Goal: Information Seeking & Learning: Learn about a topic

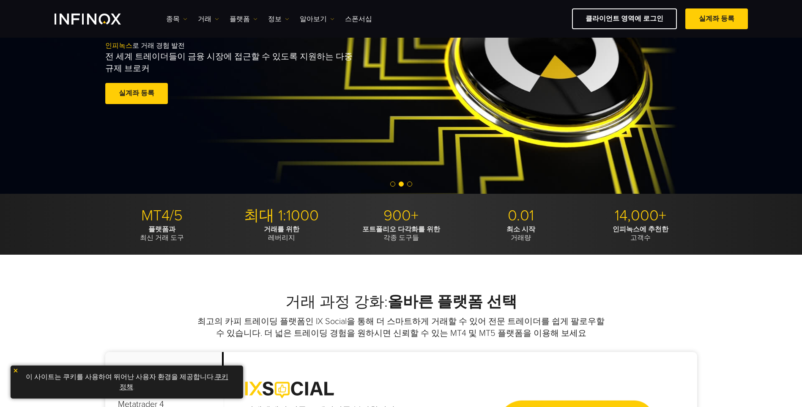
scroll to position [127, 0]
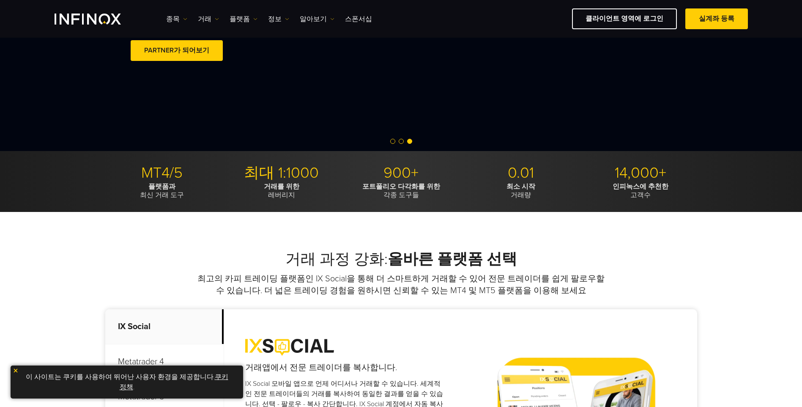
click at [283, 194] on p "거래를 위한 레버리지" at bounding box center [281, 190] width 113 height 17
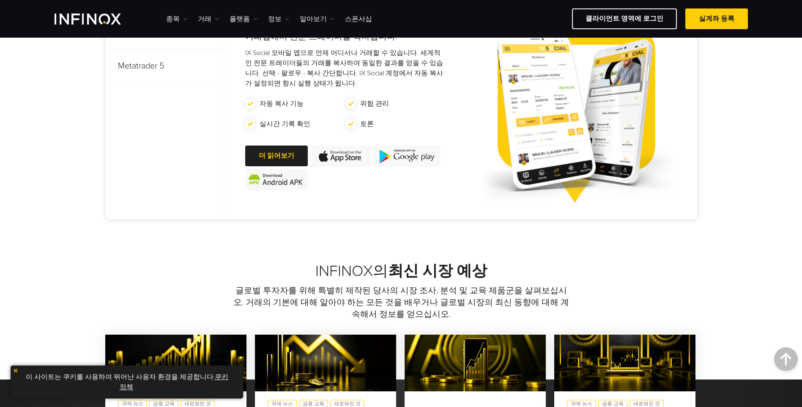
scroll to position [465, 0]
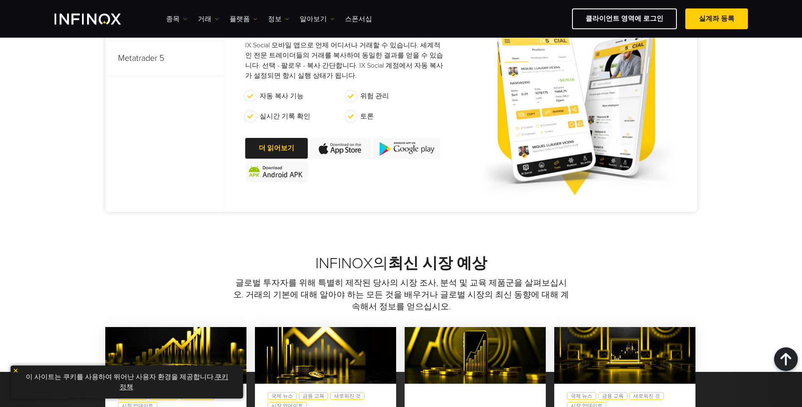
click at [16, 369] on img at bounding box center [16, 370] width 6 height 6
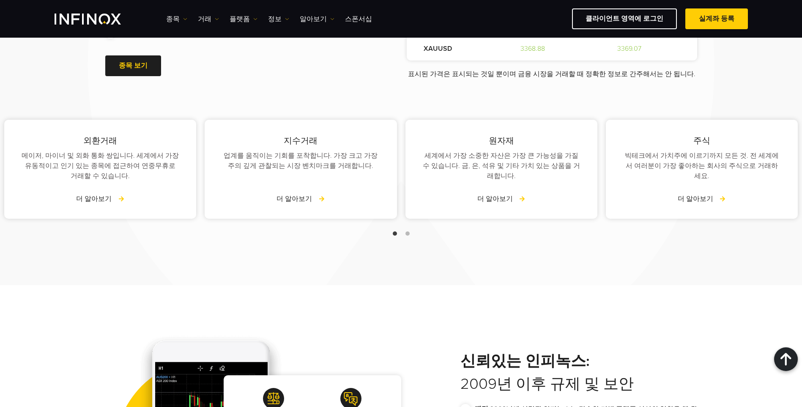
scroll to position [1099, 0]
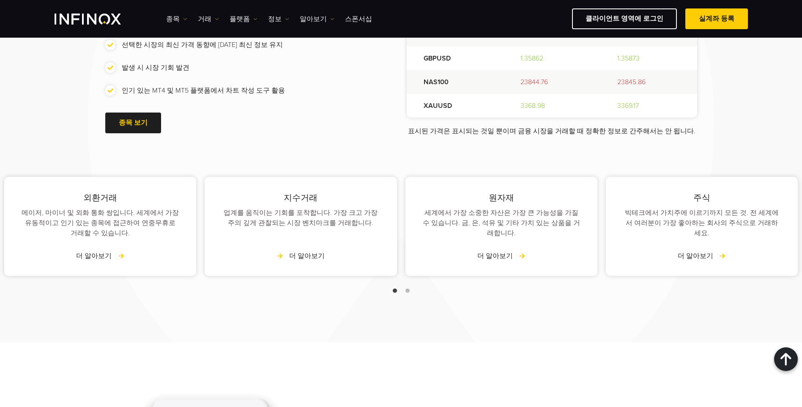
click at [290, 251] on link "더 알아보기" at bounding box center [300, 256] width 48 height 10
click at [293, 251] on link "더 알아보기" at bounding box center [300, 256] width 48 height 10
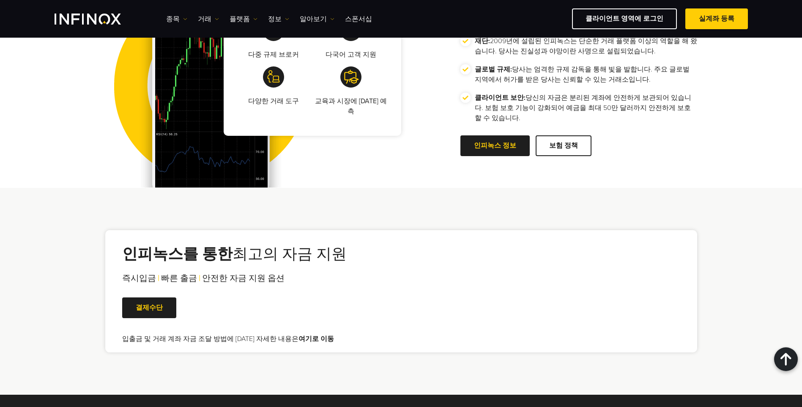
scroll to position [1564, 0]
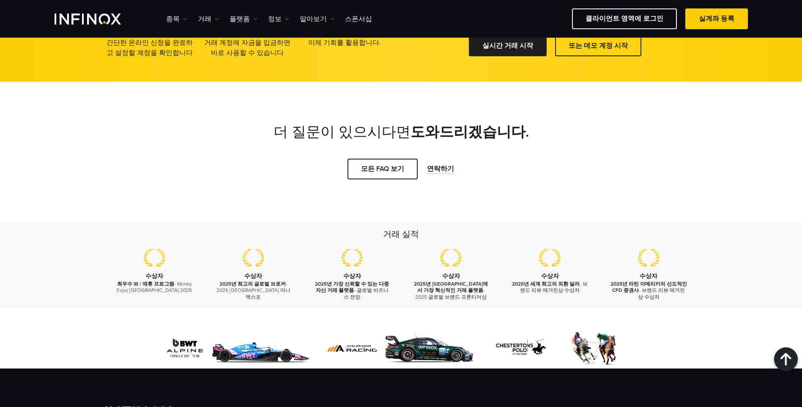
scroll to position [719, 0]
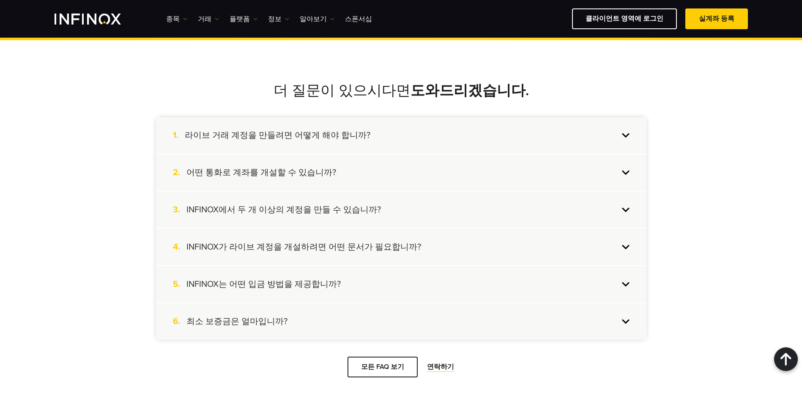
click at [282, 210] on h4 "INFINOX에서 두 개 이상의 계정을 만들 수 있습니까?" at bounding box center [283, 209] width 194 height 11
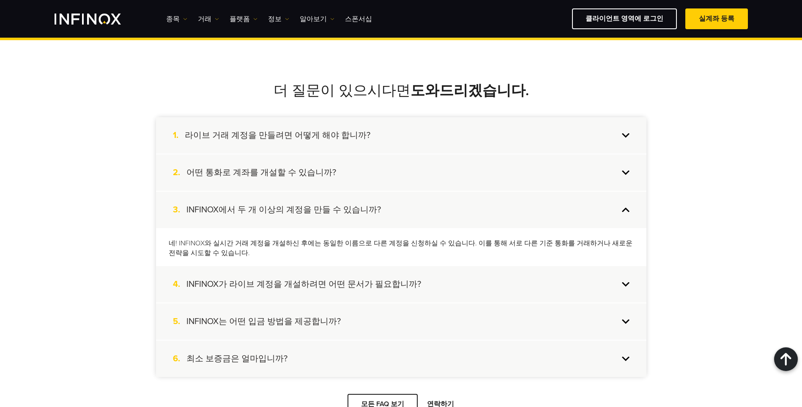
scroll to position [0, 0]
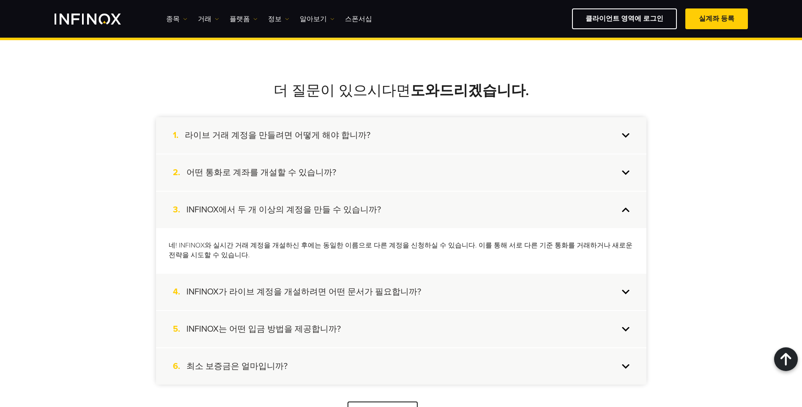
click at [252, 329] on h4 "INFINOX는 어떤 입금 방법을 제공합니까?" at bounding box center [263, 328] width 154 height 11
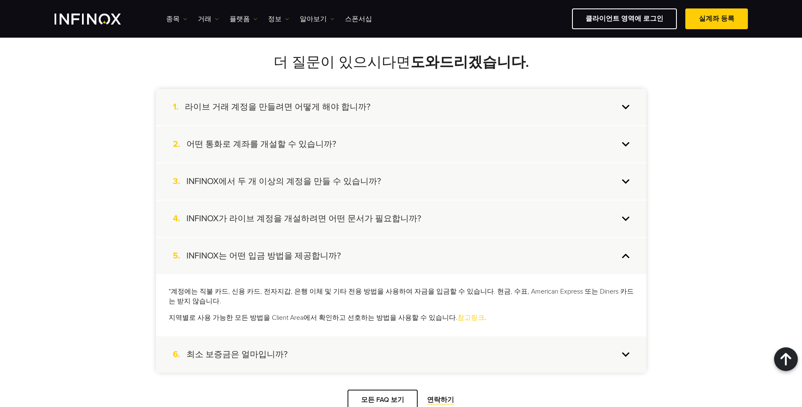
scroll to position [803, 0]
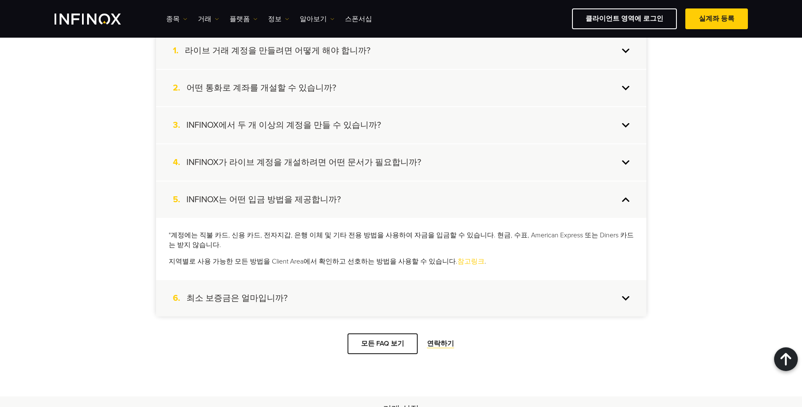
click at [256, 297] on h4 "최소 보증금은 얼마입니까?" at bounding box center [236, 298] width 101 height 11
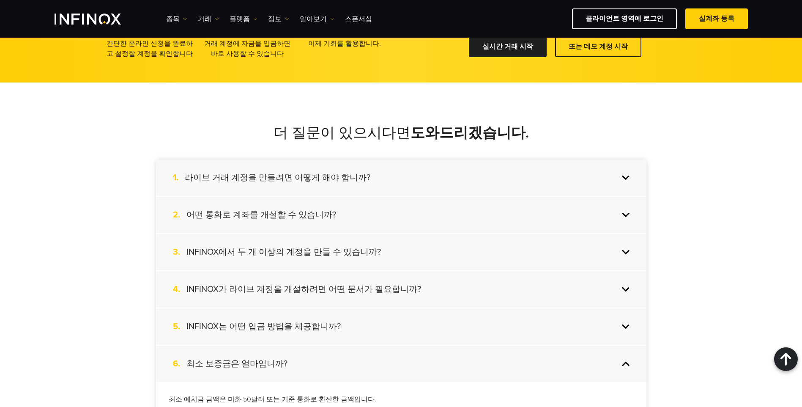
scroll to position [634, 0]
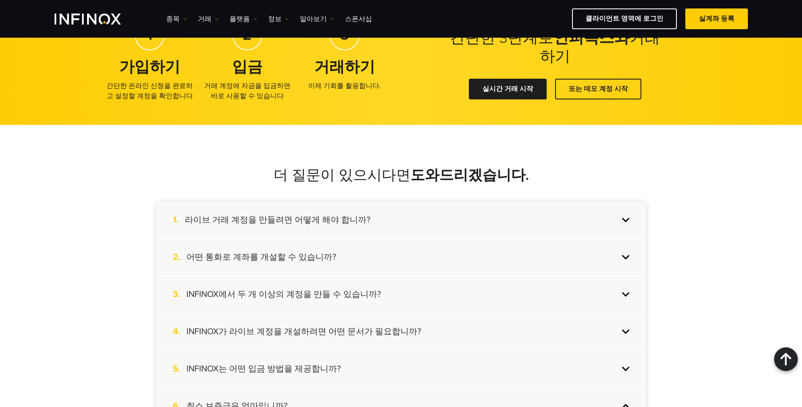
click at [268, 224] on h4 "라이브 거래 계정을 만들려면 어떻게 해야 합니까?" at bounding box center [278, 219] width 186 height 11
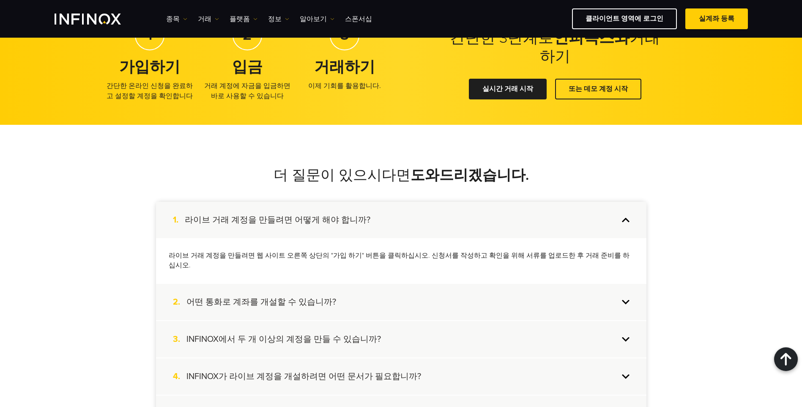
click at [271, 296] on h4 "어떤 통화로 계좌를 개설할 수 있습니까?" at bounding box center [261, 301] width 150 height 11
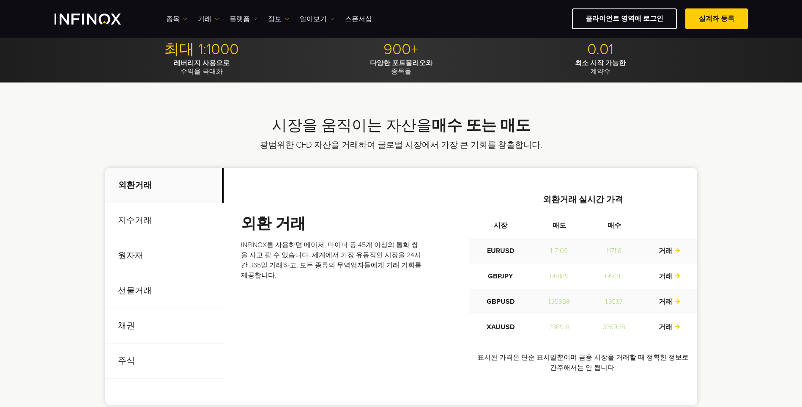
scroll to position [169, 0]
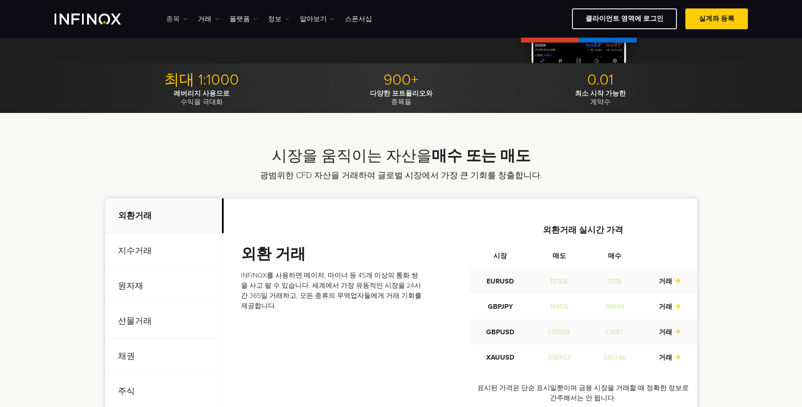
click at [178, 21] on link "종목" at bounding box center [176, 19] width 21 height 10
click at [191, 58] on link "상품 정보" at bounding box center [189, 64] width 46 height 18
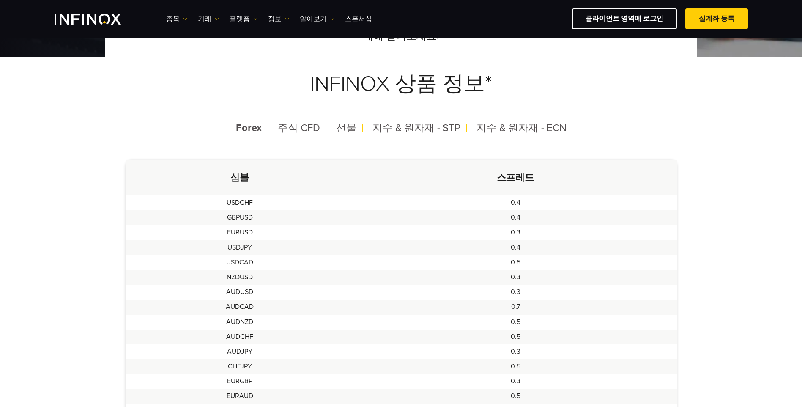
scroll to position [127, 0]
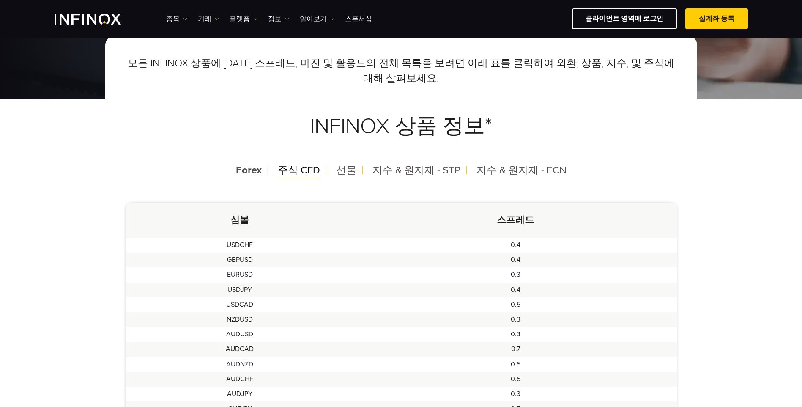
click at [292, 168] on span "주식 CFD" at bounding box center [299, 170] width 42 height 12
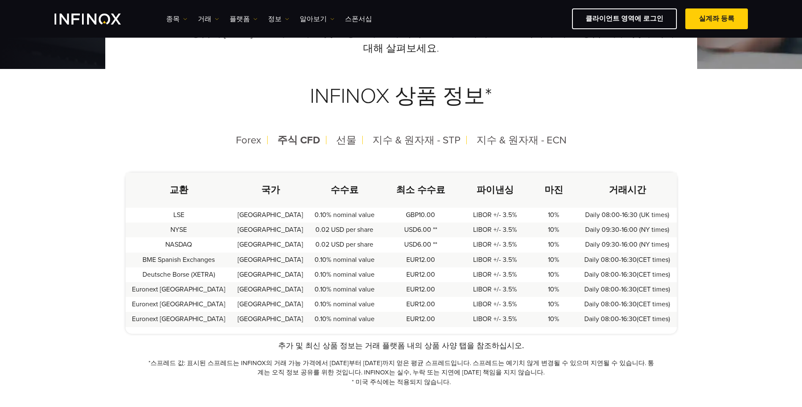
scroll to position [169, 0]
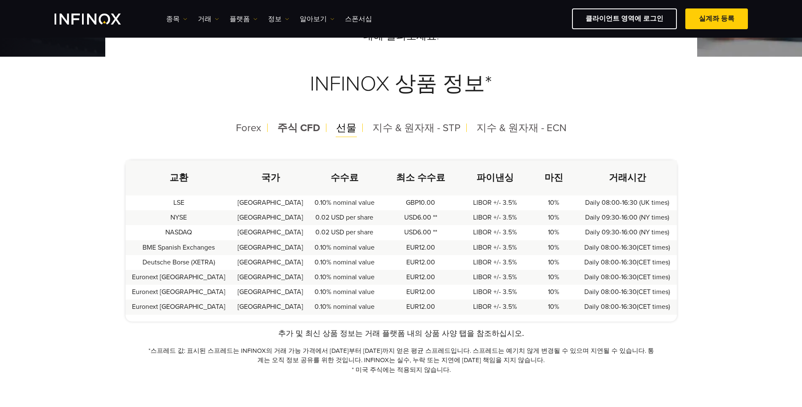
click at [348, 127] on span "선물" at bounding box center [346, 128] width 20 height 12
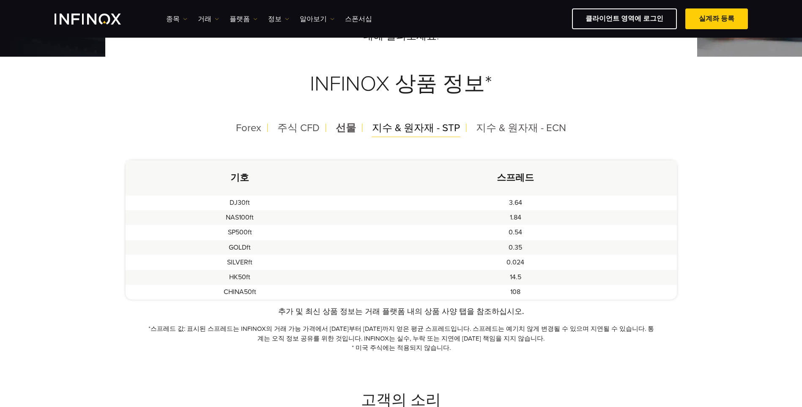
click at [381, 131] on span "지수 & 원자재 - STP" at bounding box center [416, 128] width 88 height 12
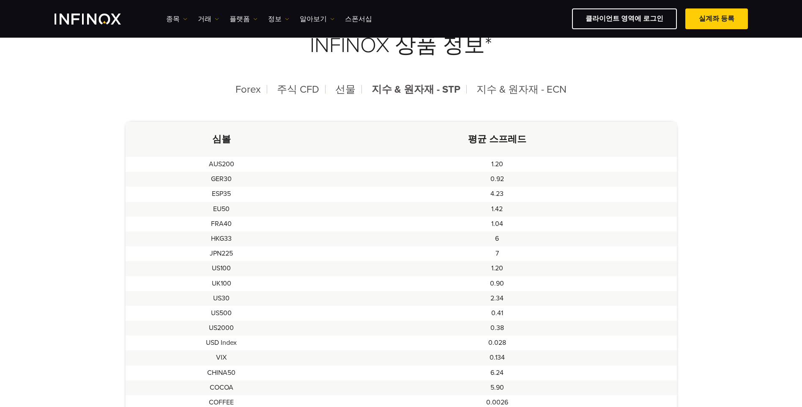
scroll to position [127, 0]
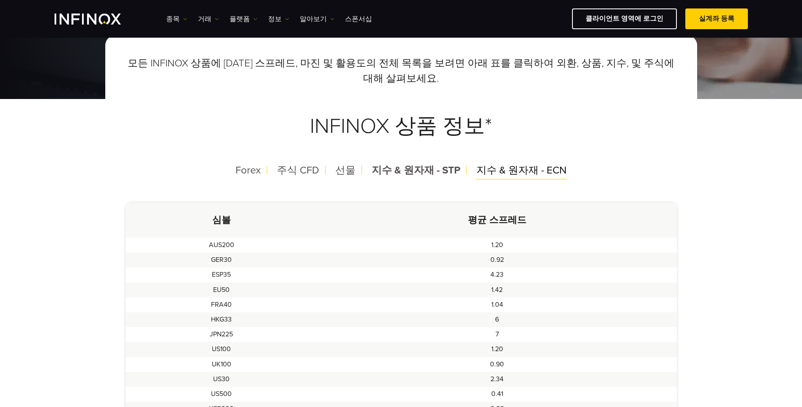
click at [497, 165] on span "지수 & 원자재 - ECN" at bounding box center [521, 170] width 90 height 12
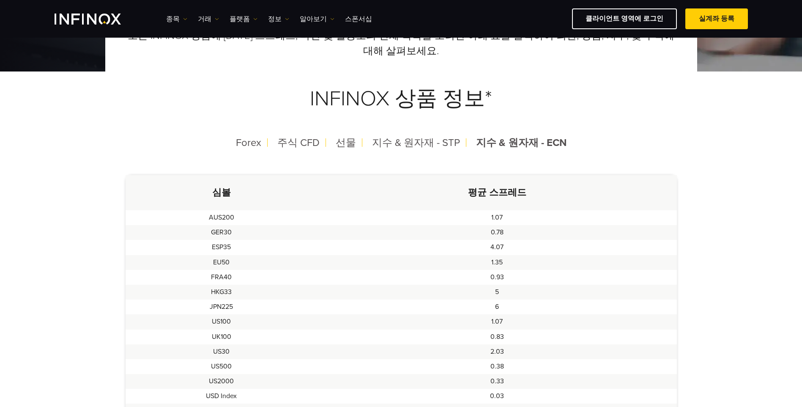
scroll to position [85, 0]
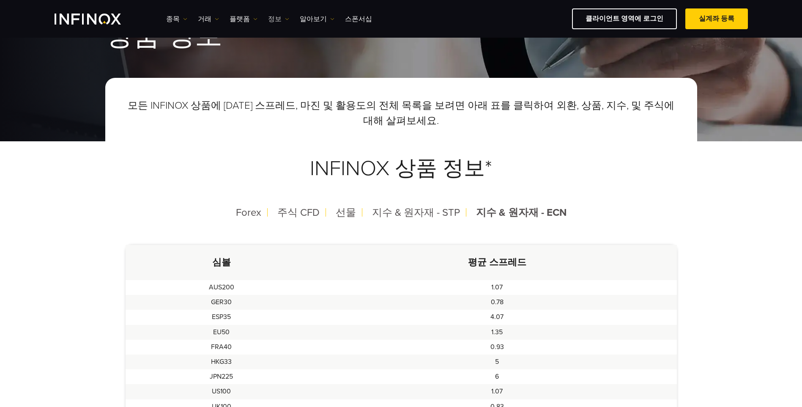
click at [268, 19] on link "정보" at bounding box center [278, 19] width 21 height 10
